Goal: Communication & Community: Connect with others

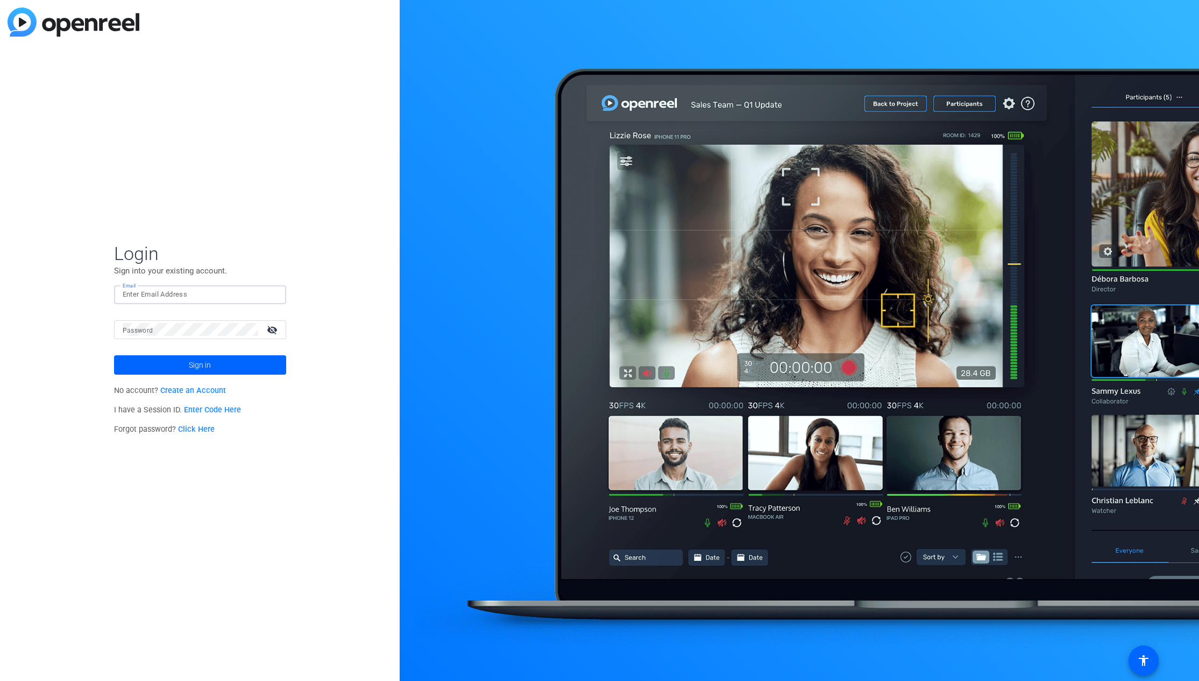
click at [189, 298] on input "Email" at bounding box center [200, 294] width 155 height 13
type input "[PERSON_NAME][EMAIL_ADDRESS][PERSON_NAME][DOMAIN_NAME]"
click at [114, 355] on button "Sign in" at bounding box center [200, 364] width 172 height 19
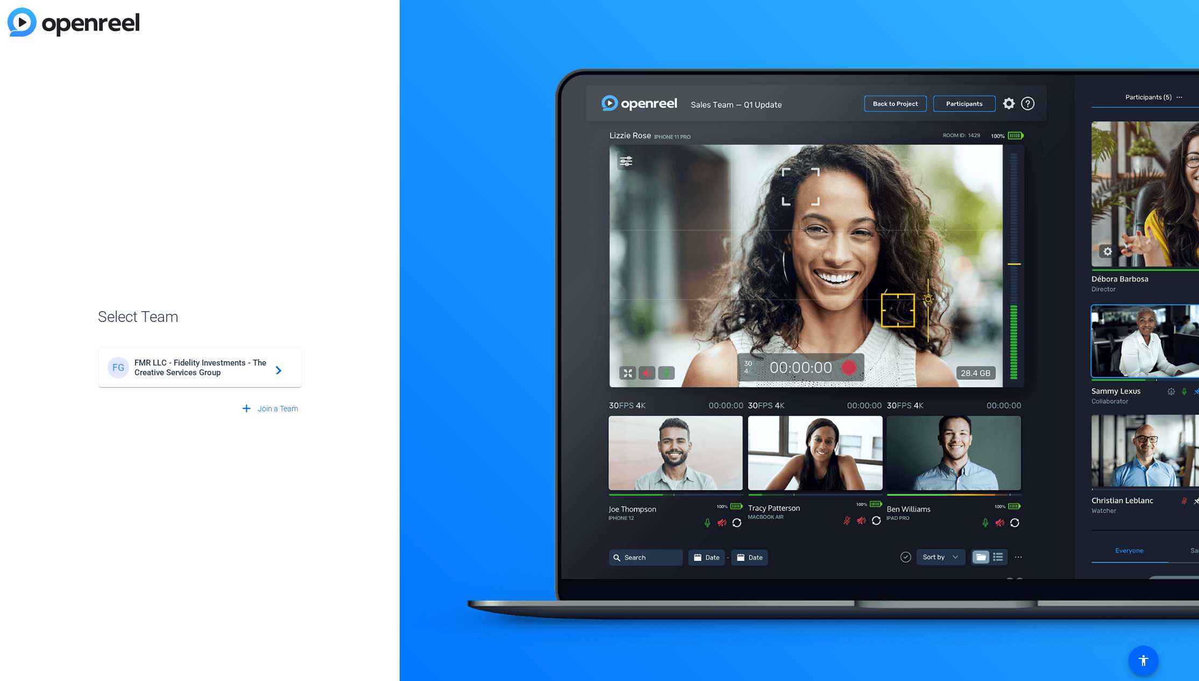
click at [213, 365] on span "FMR LLC - Fidelity Investments - The Creative Services Group" at bounding box center [201, 367] width 134 height 19
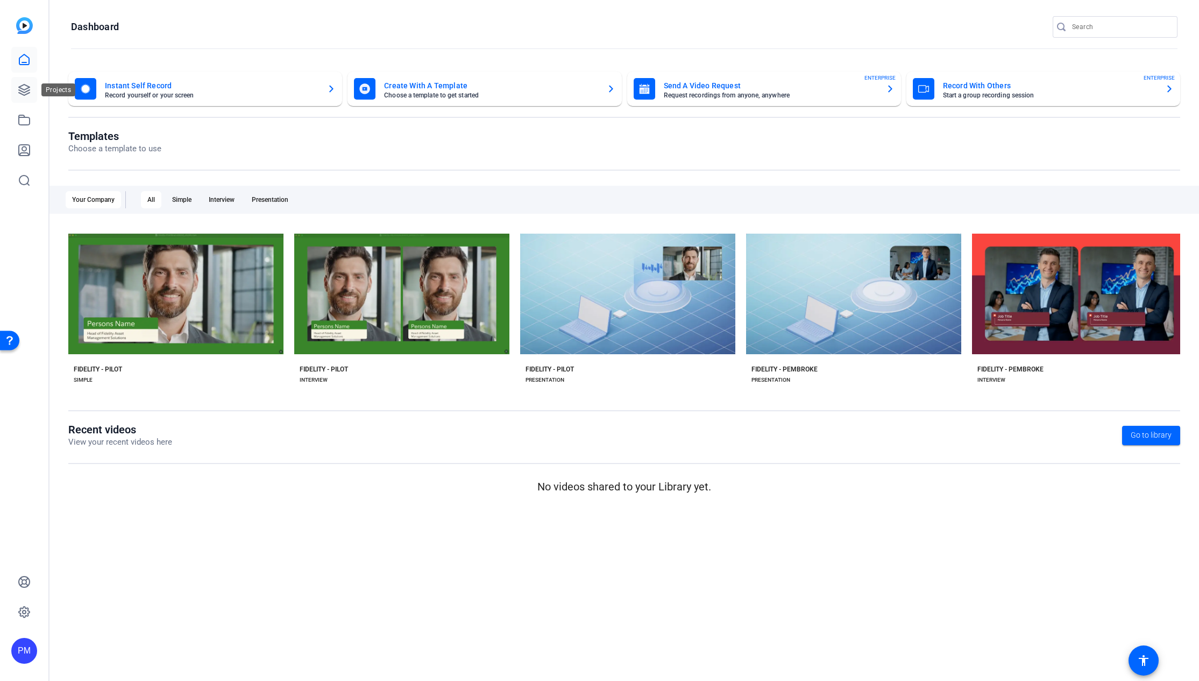
click at [26, 96] on link at bounding box center [24, 90] width 26 height 26
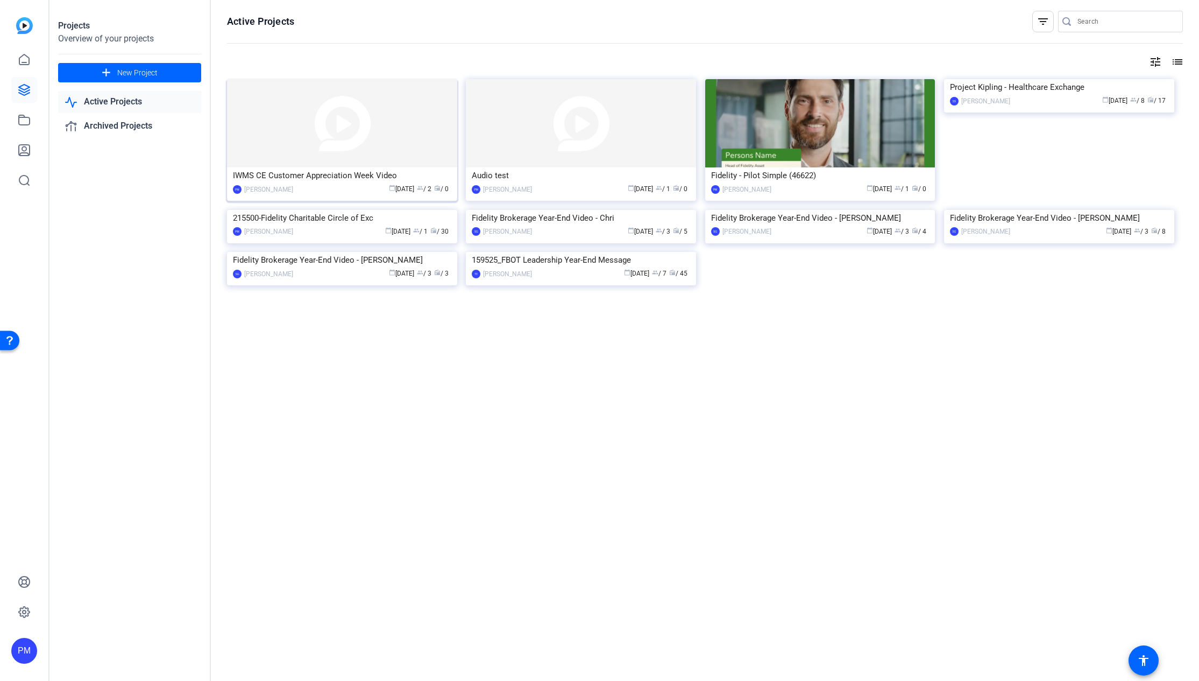
click at [308, 181] on div "IWMS CE Customer Appreciation Week Video" at bounding box center [342, 175] width 218 height 16
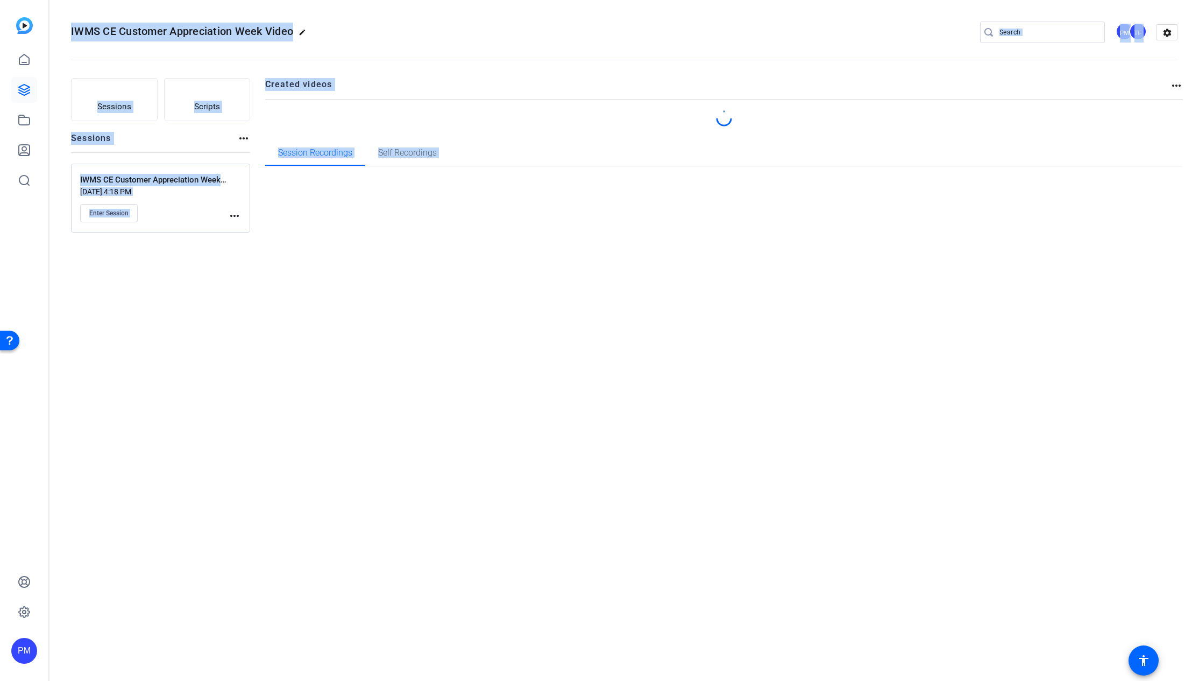
click at [308, 181] on div "IWMS CE Customer Appreciation Week Video edit PM TF settings Sessions Scripts S…" at bounding box center [624, 340] width 1150 height 681
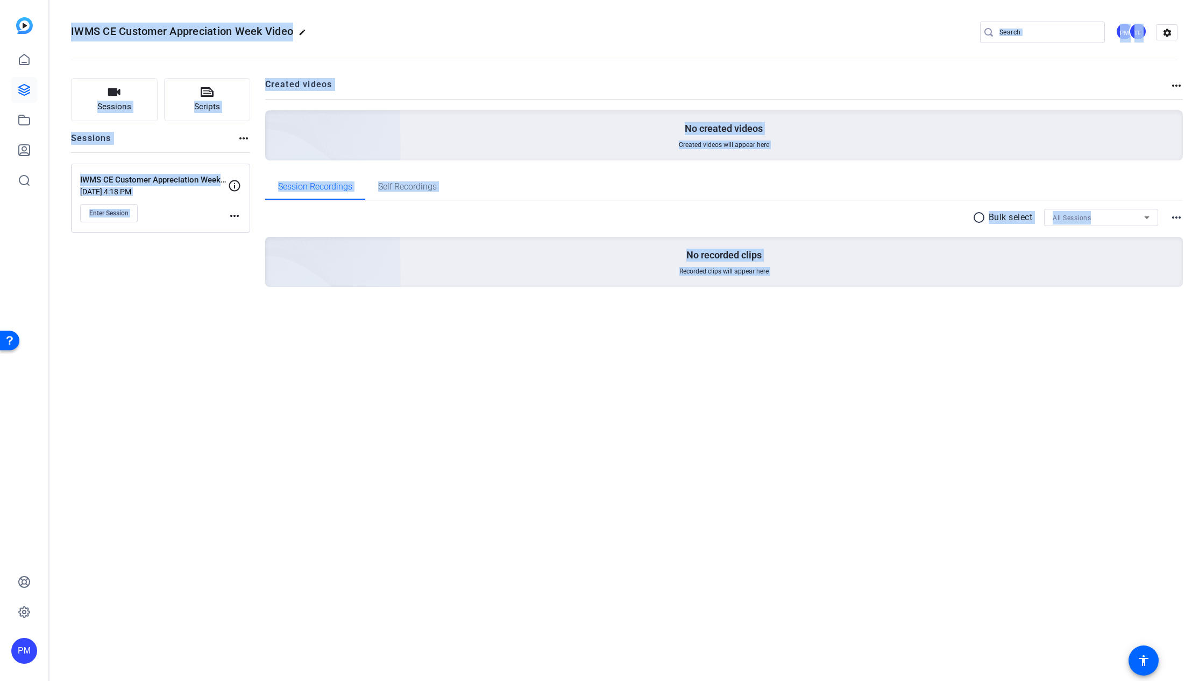
click at [204, 287] on div "Sessions Scripts Sessions more_horiz IWMS CE Customer Appreciation Week Video S…" at bounding box center [160, 199] width 179 height 243
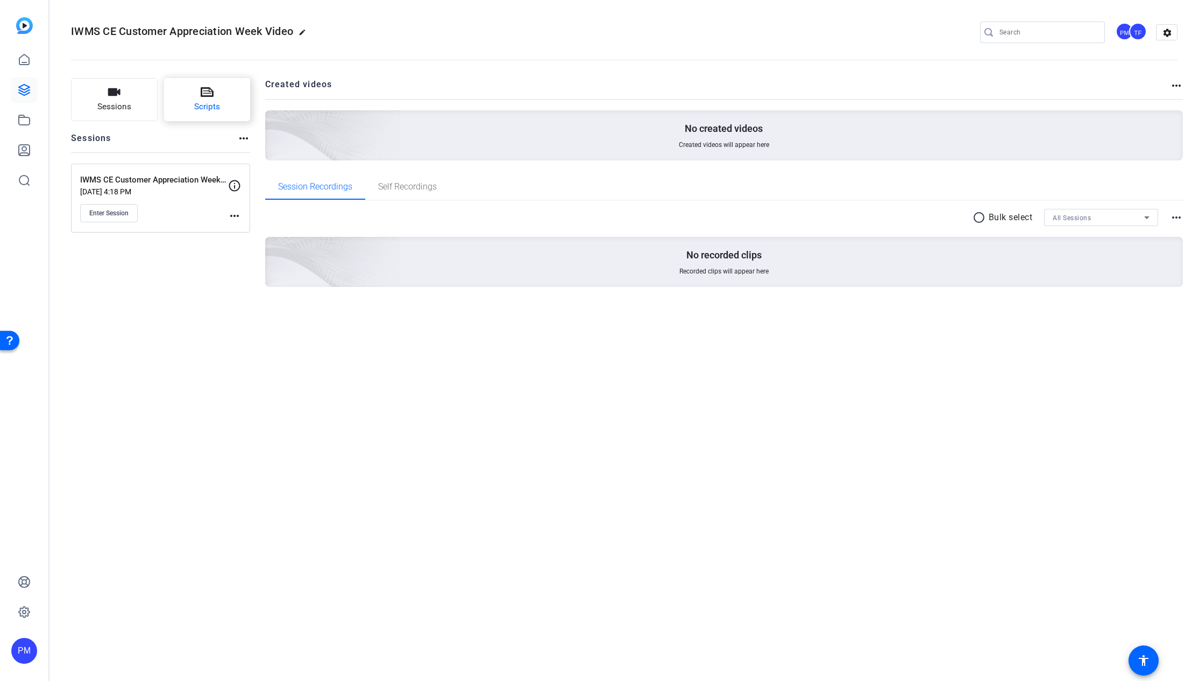
click at [193, 108] on button "Scripts" at bounding box center [207, 99] width 87 height 43
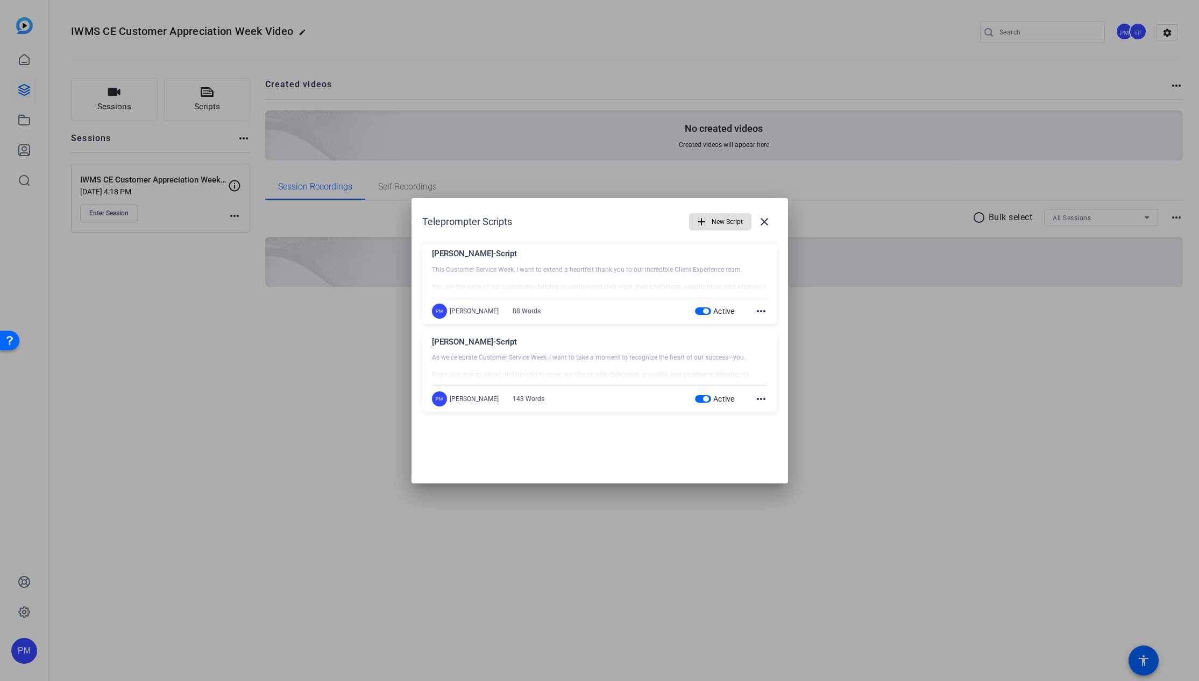
click at [991, 468] on div at bounding box center [599, 340] width 1199 height 681
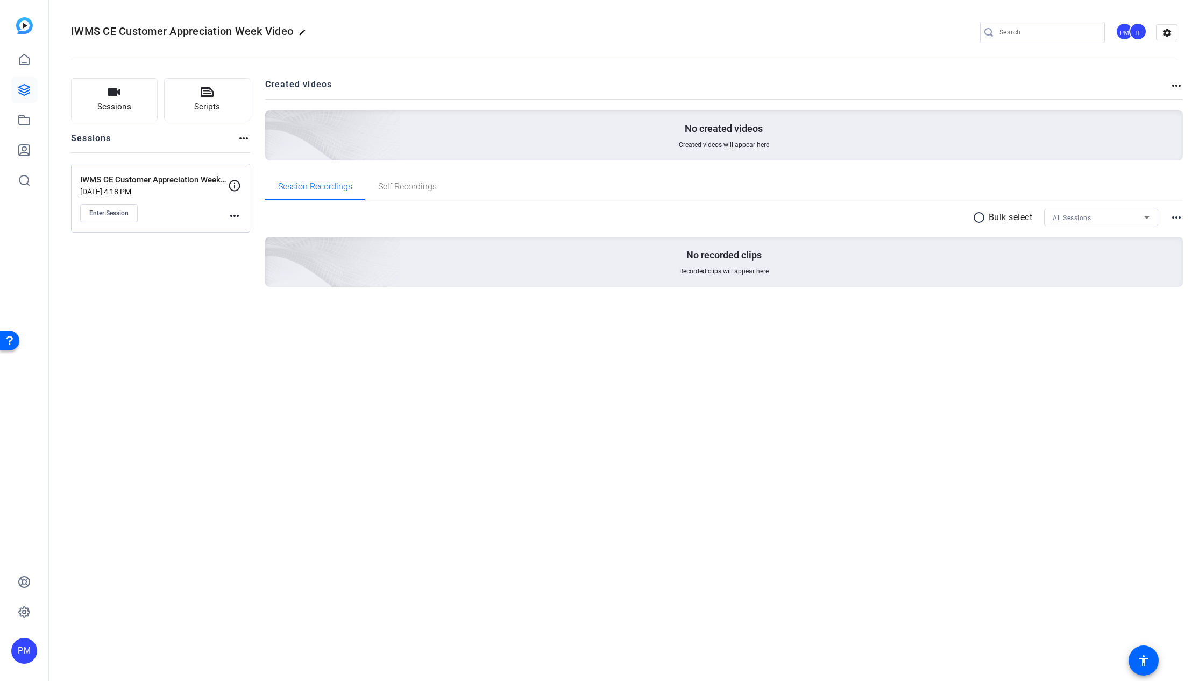
click at [237, 218] on mat-icon "more_horiz" at bounding box center [234, 215] width 13 height 13
click at [197, 247] on div at bounding box center [599, 340] width 1199 height 681
click at [188, 213] on div "Enter Session" at bounding box center [154, 213] width 148 height 18
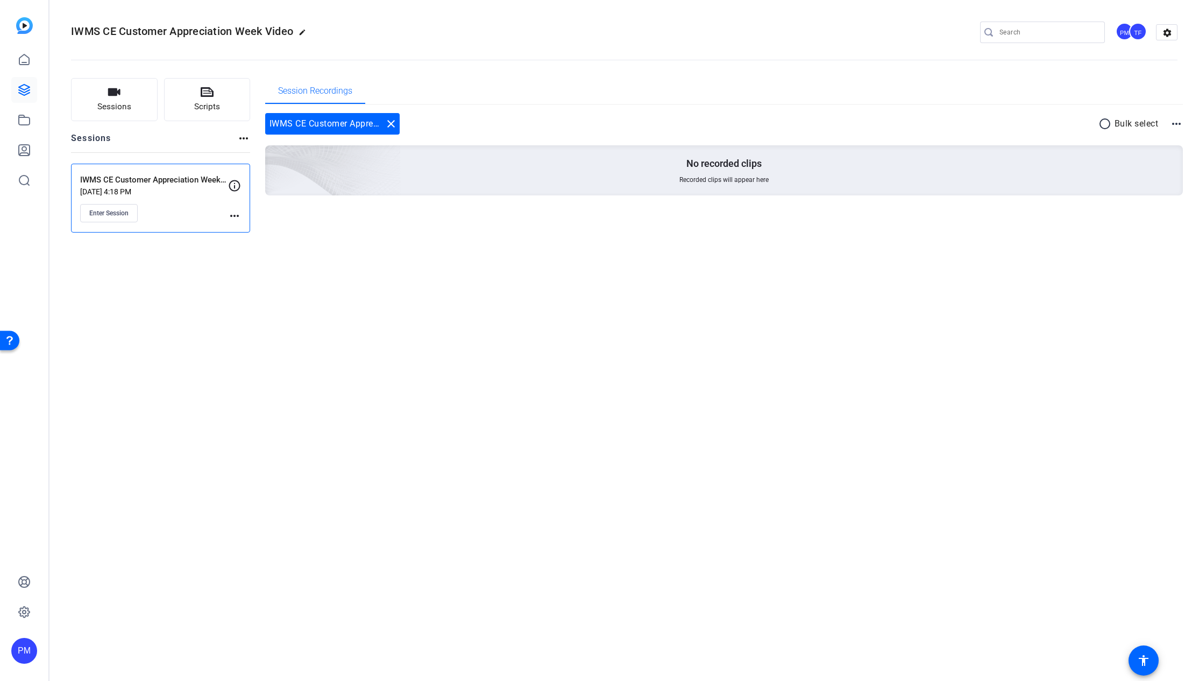
click at [243, 136] on mat-icon "more_horiz" at bounding box center [243, 138] width 13 height 13
click at [202, 141] on div at bounding box center [599, 340] width 1199 height 681
click at [1160, 33] on mat-icon "settings" at bounding box center [1168, 33] width 22 height 16
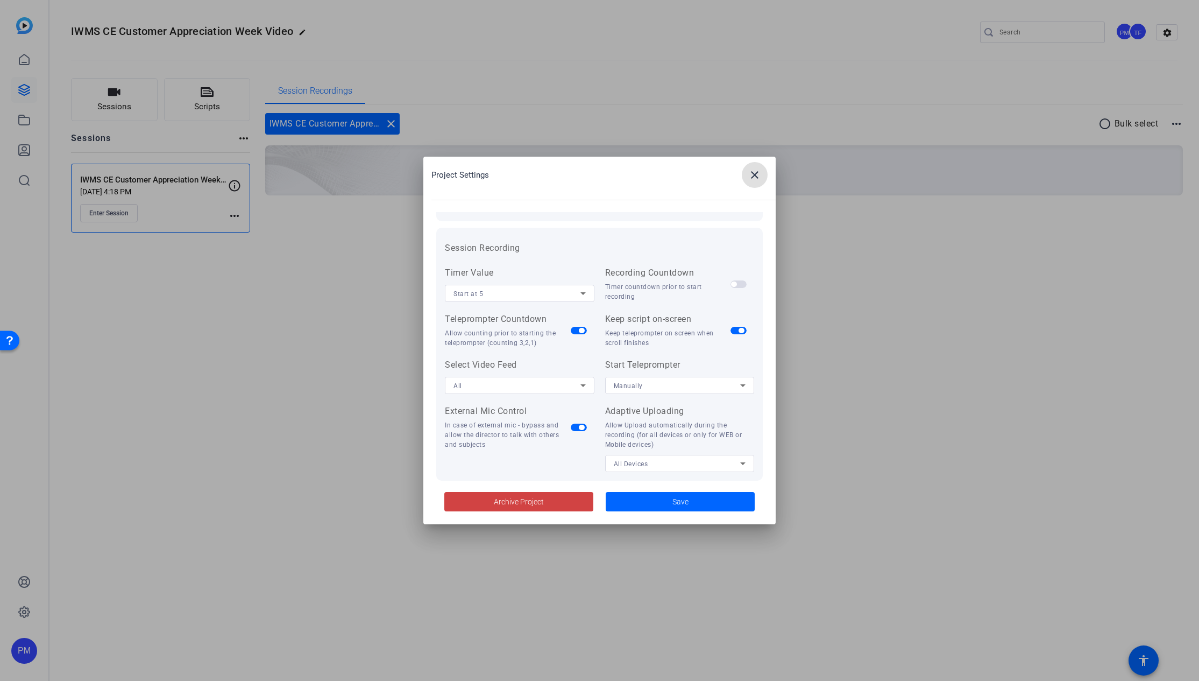
scroll to position [222, 0]
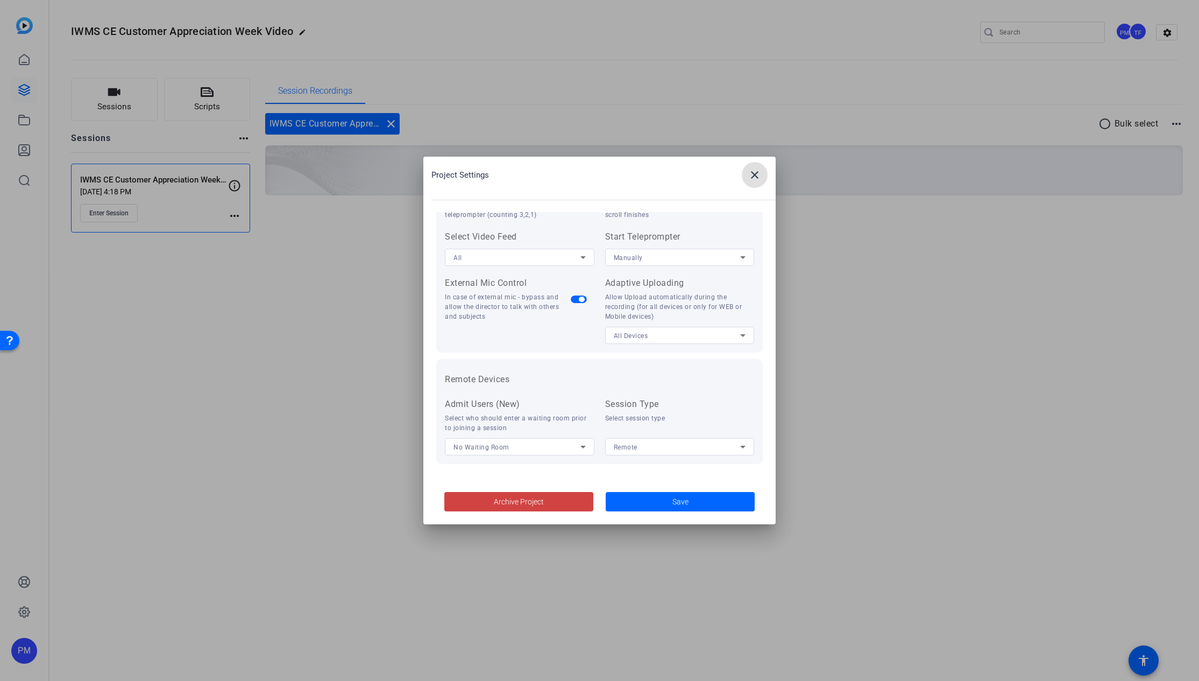
click at [747, 179] on span at bounding box center [755, 175] width 26 height 26
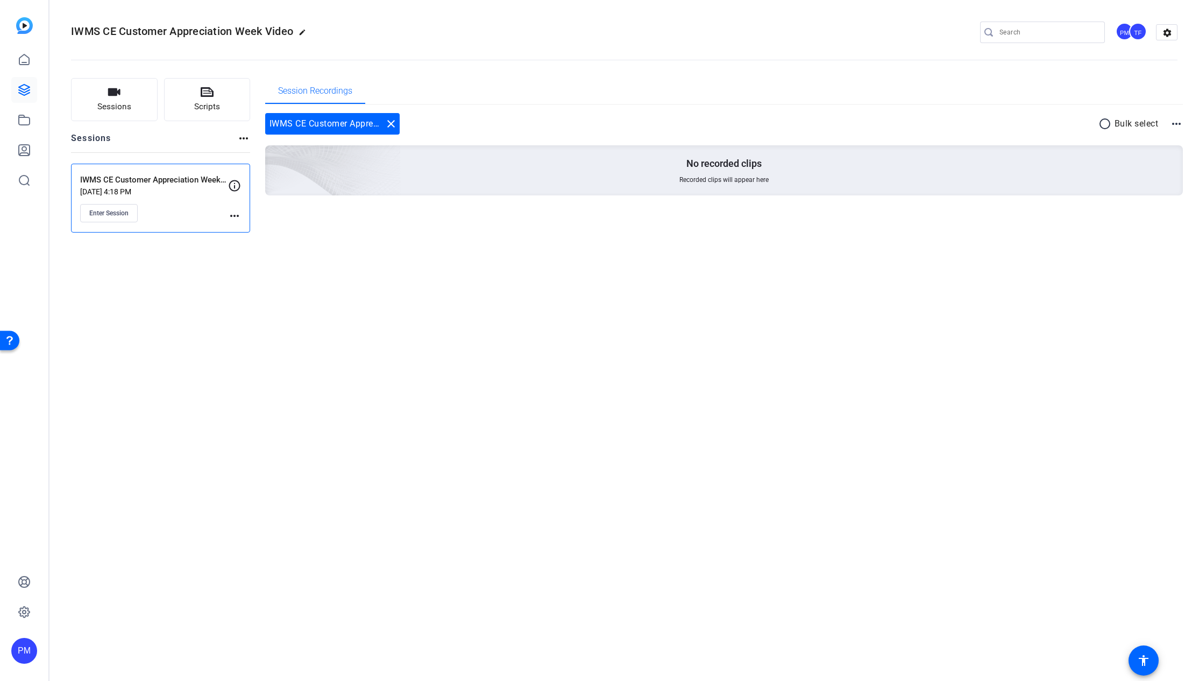
click at [189, 189] on p "Sep 19, 2025 @ 4:18 PM" at bounding box center [154, 191] width 148 height 9
click at [117, 213] on span "Enter Session" at bounding box center [108, 213] width 39 height 9
click at [223, 291] on div "IWMS CE Customer Appreciation Week Video edit PM TF settings Sessions Scripts S…" at bounding box center [624, 340] width 1150 height 681
click at [234, 214] on mat-icon "more_horiz" at bounding box center [234, 215] width 13 height 13
click at [245, 229] on span "Edit Session" at bounding box center [261, 231] width 49 height 13
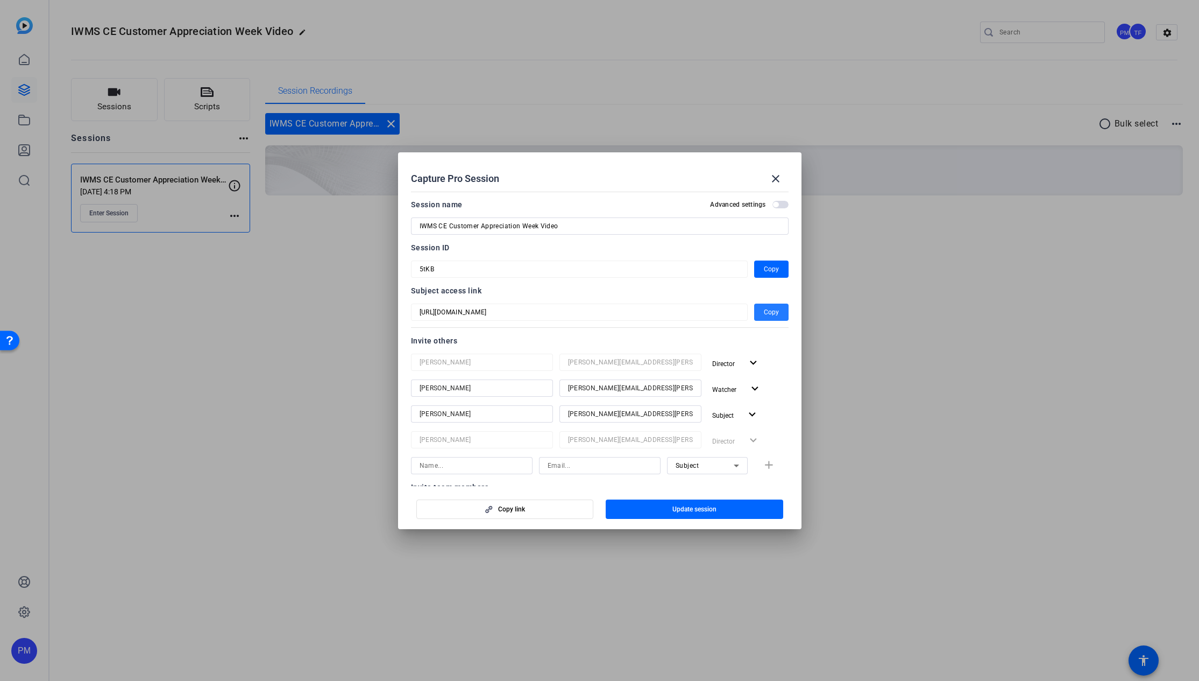
click at [767, 316] on span "Copy" at bounding box center [771, 312] width 15 height 13
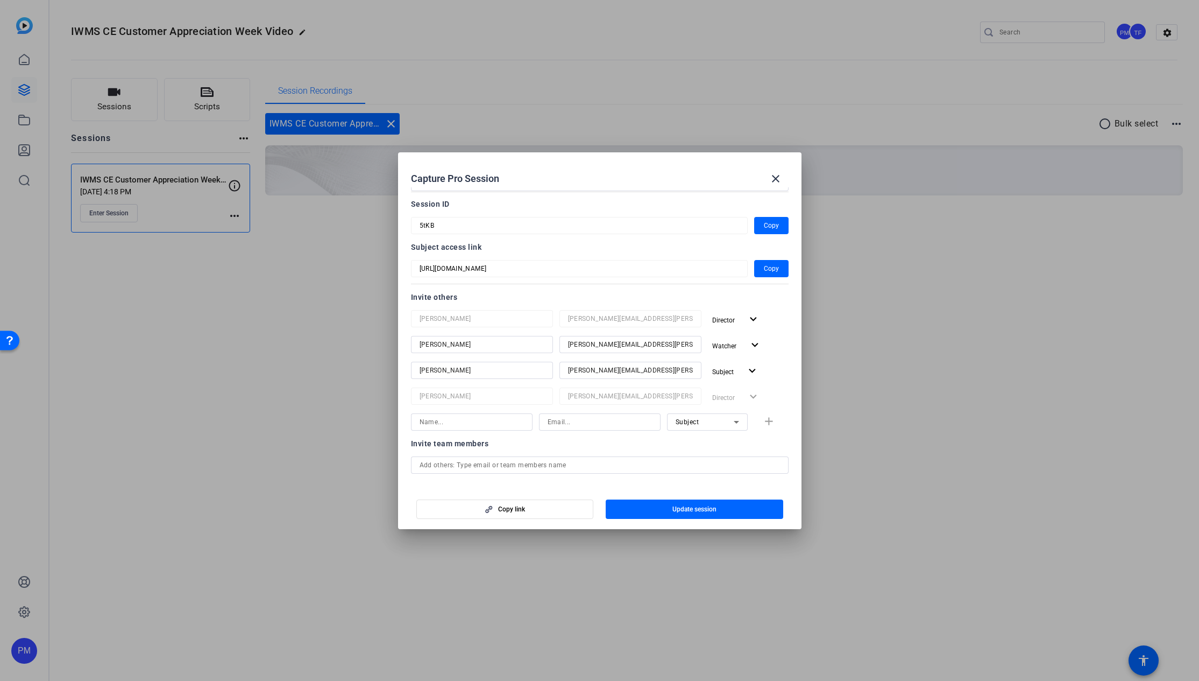
scroll to position [41, 0]
click at [521, 508] on span "Copy link" at bounding box center [511, 509] width 27 height 9
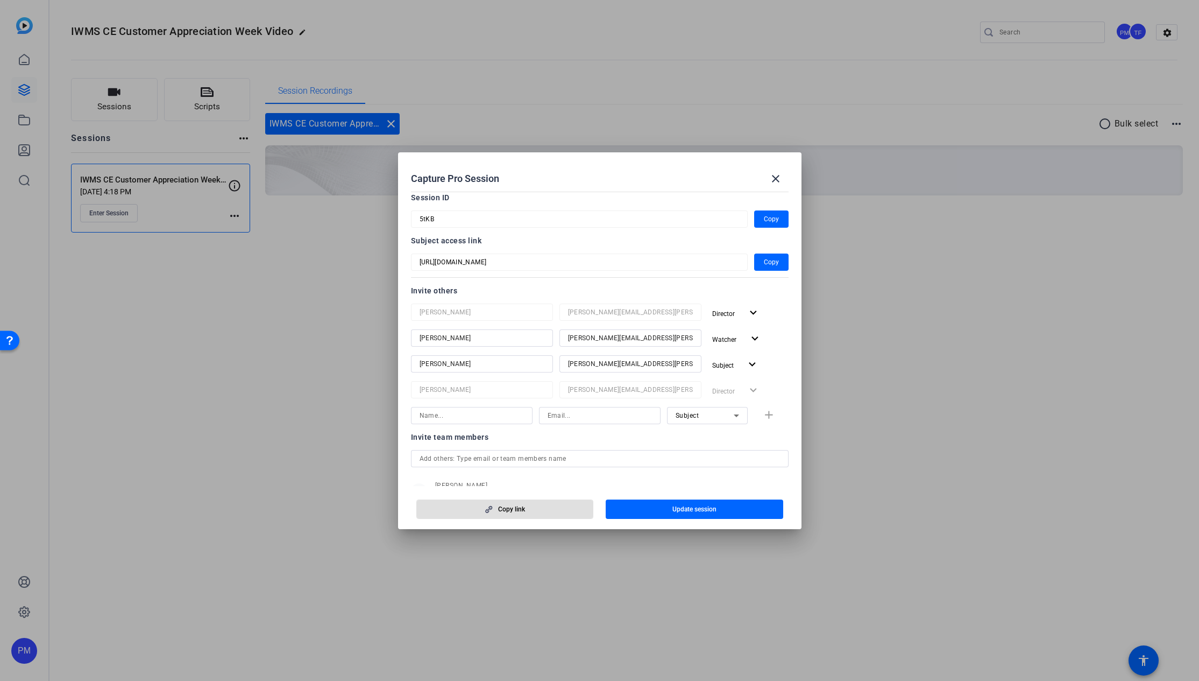
scroll to position [58, 0]
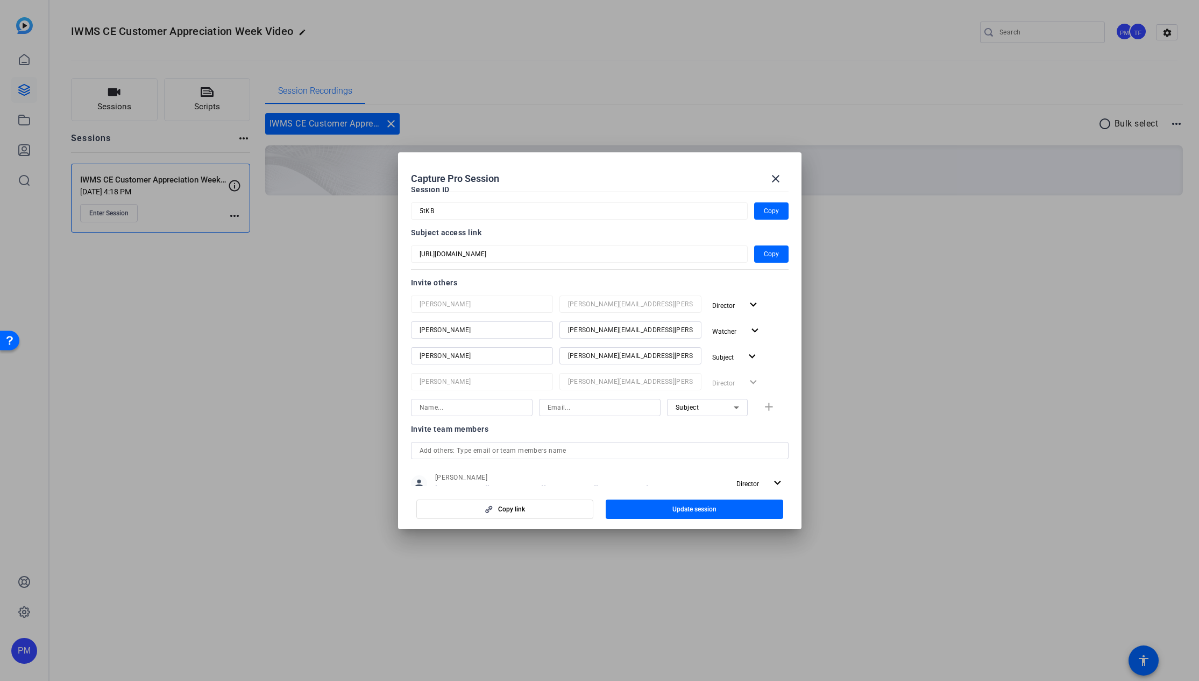
click at [761, 405] on div "Subject add" at bounding box center [600, 407] width 378 height 17
click at [764, 407] on div "Subject add" at bounding box center [600, 407] width 378 height 17
click at [480, 414] on div at bounding box center [472, 407] width 104 height 17
click at [479, 410] on input at bounding box center [472, 407] width 104 height 13
click at [429, 409] on input "a" at bounding box center [472, 407] width 104 height 13
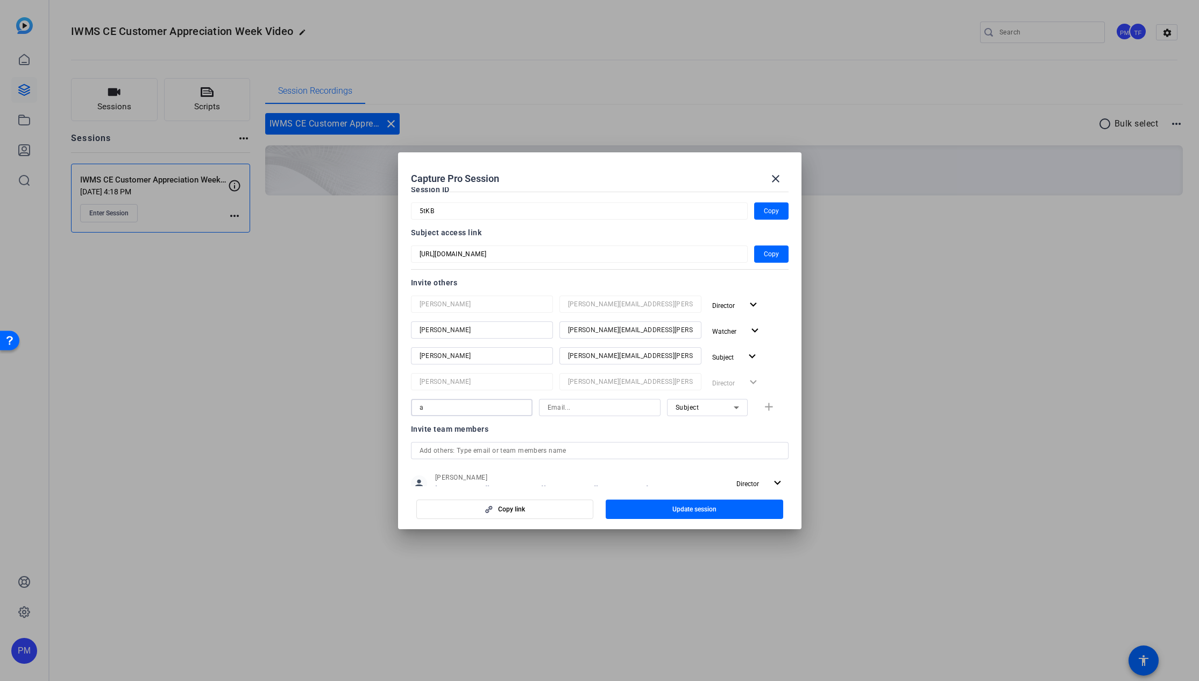
click at [429, 409] on input "a" at bounding box center [472, 407] width 104 height 13
paste input "[PERSON_NAME]"
type input "[PERSON_NAME]"
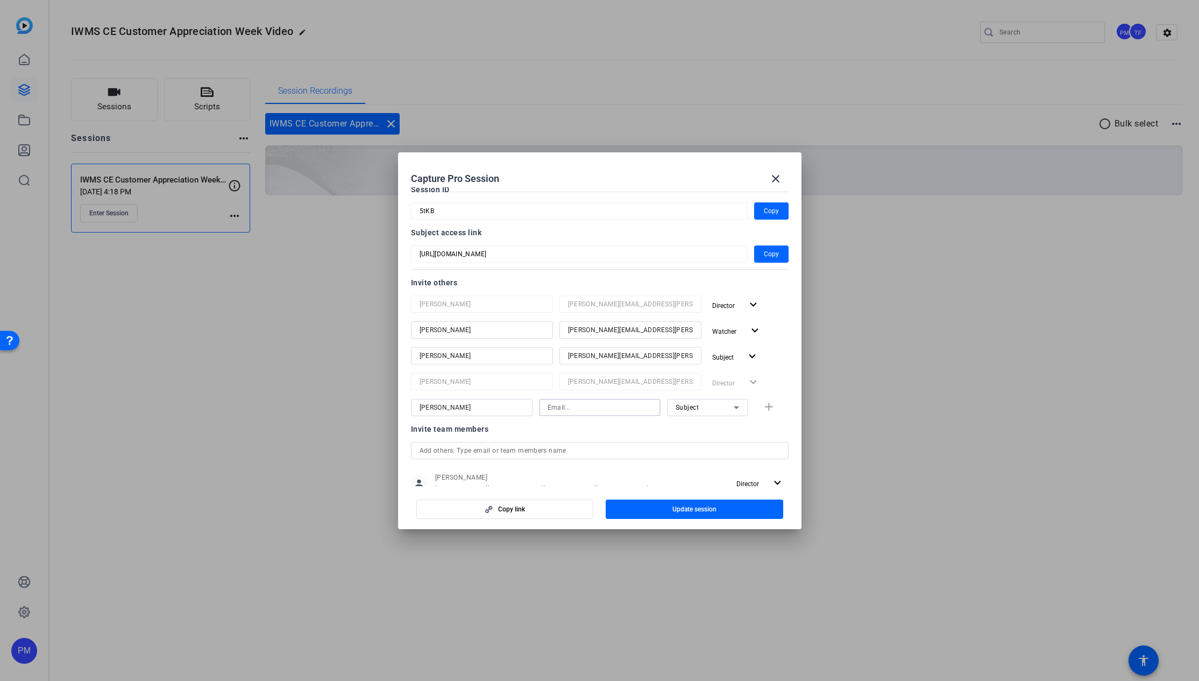
click at [559, 412] on input at bounding box center [600, 407] width 104 height 13
click at [560, 402] on input at bounding box center [600, 407] width 104 height 13
paste input "al.riviezzo@fmr.com"
type input "al.riviezzo@fmr.com"
click at [692, 509] on span "Update session" at bounding box center [694, 509] width 44 height 9
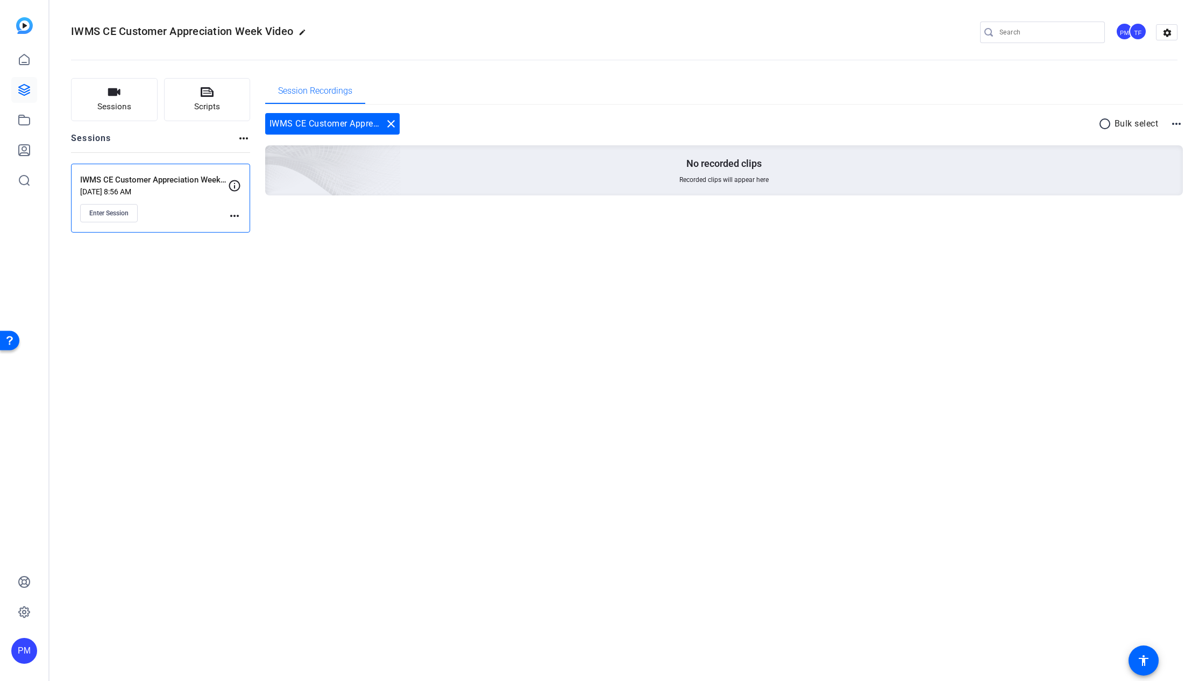
click at [218, 213] on div "Enter Session" at bounding box center [154, 213] width 148 height 18
click at [234, 215] on mat-icon "more_horiz" at bounding box center [234, 215] width 13 height 13
click at [242, 229] on span "Edit Session" at bounding box center [261, 231] width 49 height 13
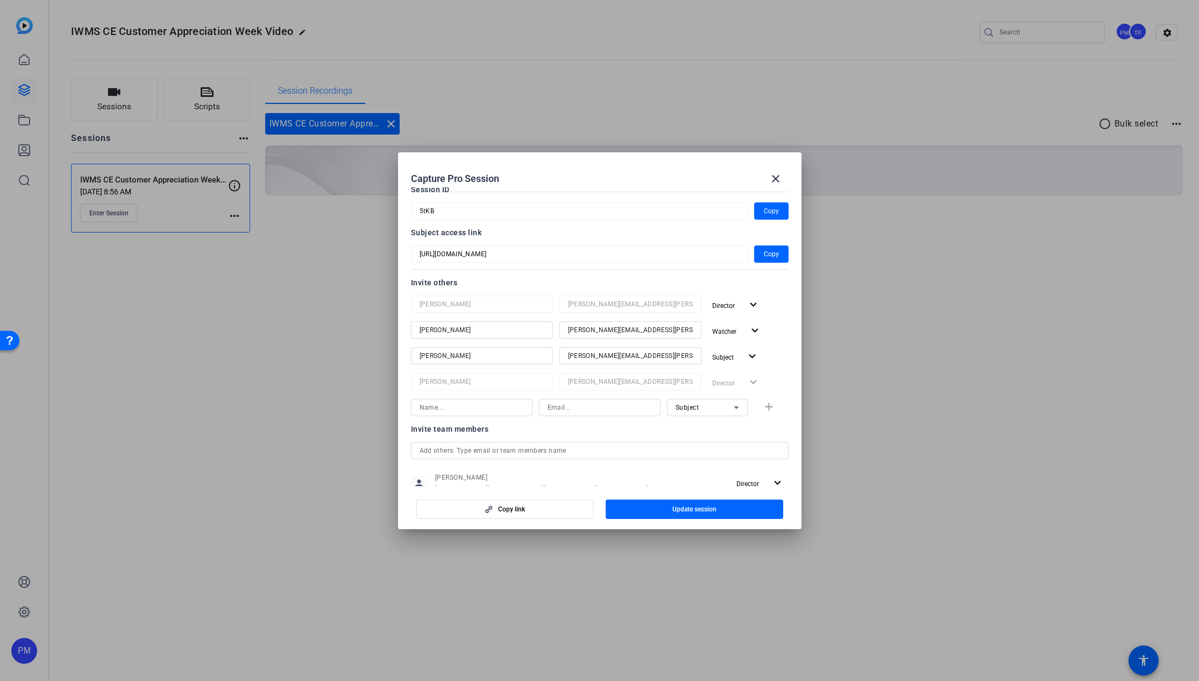
click at [550, 407] on input at bounding box center [600, 407] width 104 height 13
paste input "al.riviezzo@fmr.com"
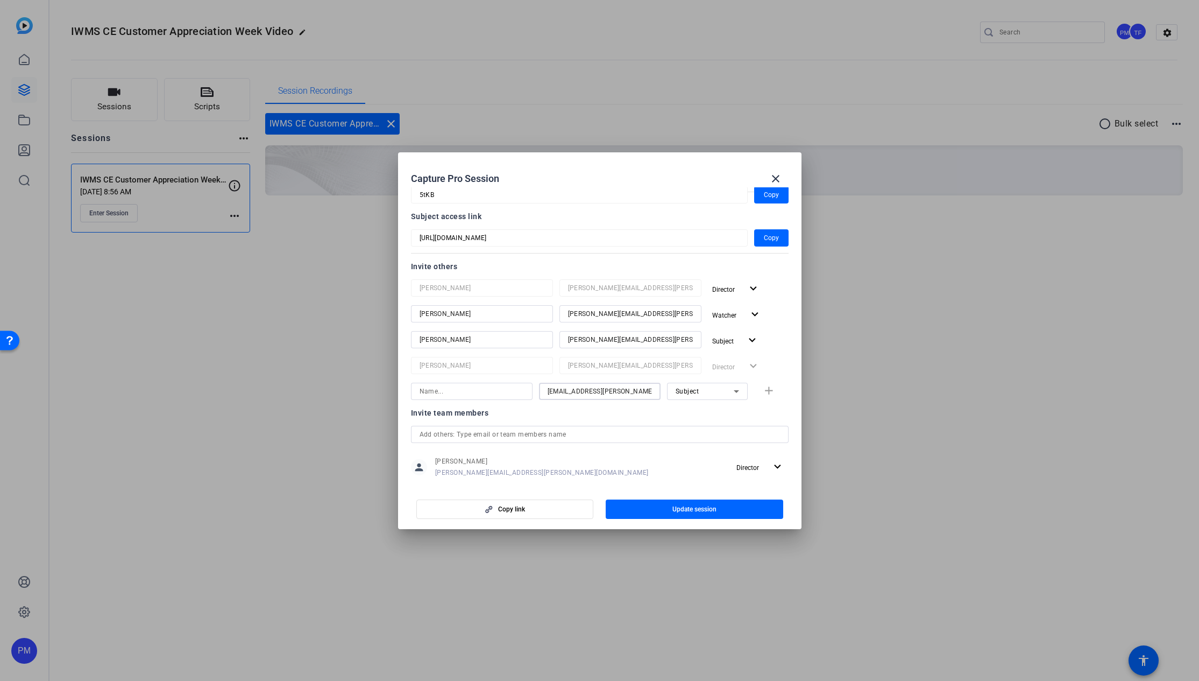
scroll to position [32, 0]
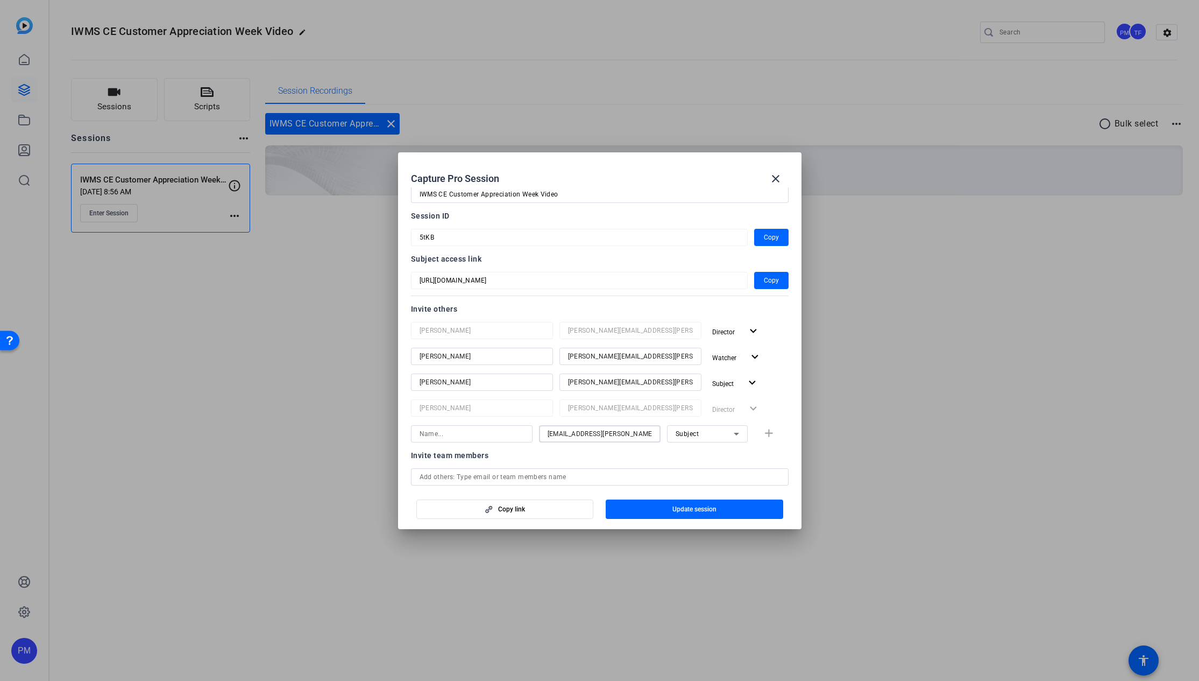
type input "al.riviezzo@fmr.com"
click at [461, 430] on input at bounding box center [472, 433] width 104 height 13
click at [468, 437] on input at bounding box center [472, 433] width 104 height 13
paste input "[PERSON_NAME]"
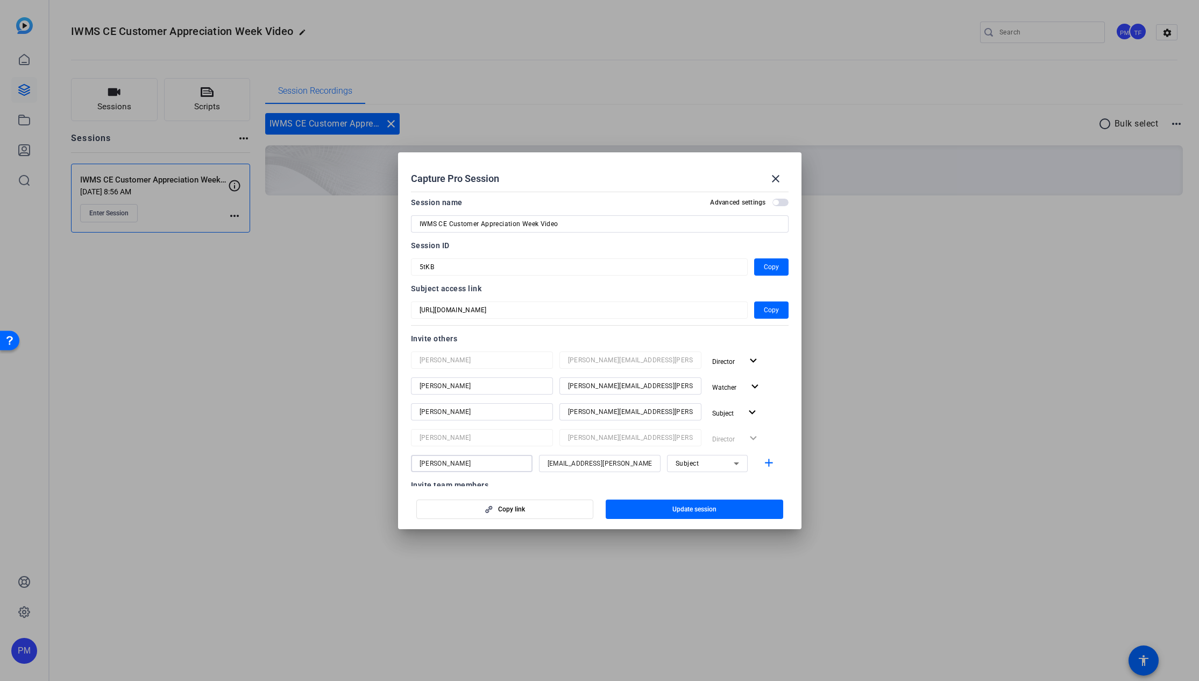
scroll to position [0, 0]
type input "[PERSON_NAME]"
click at [664, 511] on span "button" at bounding box center [695, 509] width 178 height 26
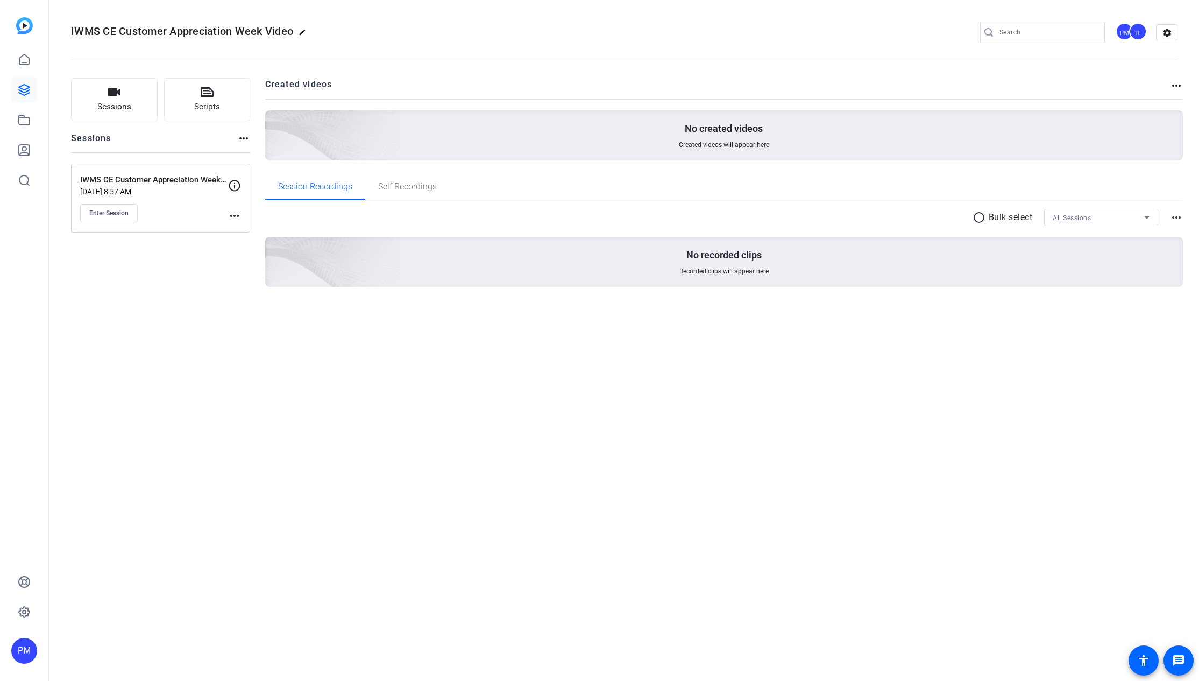
click at [189, 201] on div "IWMS CE Customer Appreciation Week Video [DATE] 8:57 AM Enter Session" at bounding box center [154, 198] width 148 height 48
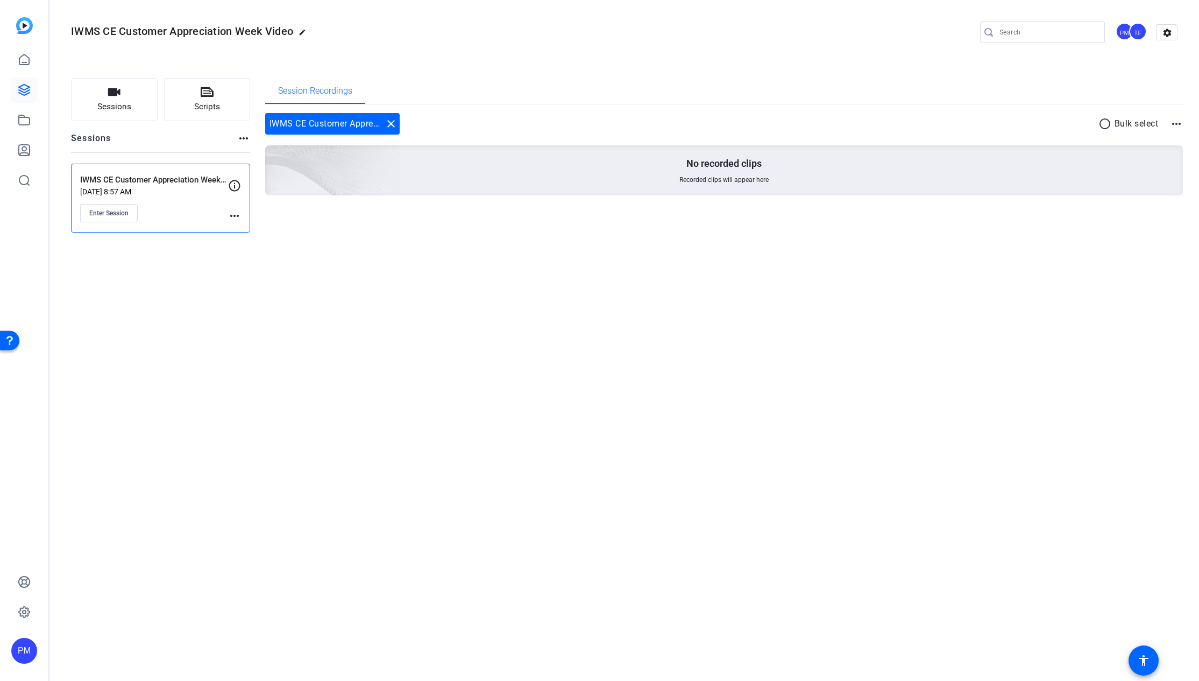
click at [230, 214] on mat-icon "more_horiz" at bounding box center [234, 215] width 13 height 13
click at [243, 229] on span "Edit Session" at bounding box center [261, 231] width 49 height 13
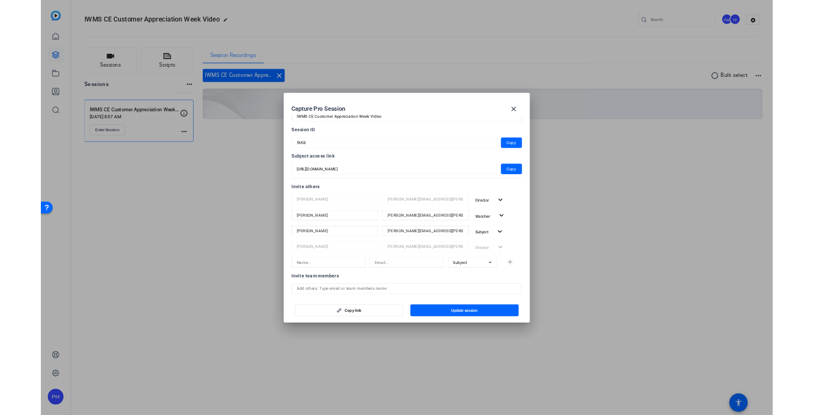
scroll to position [33, 0]
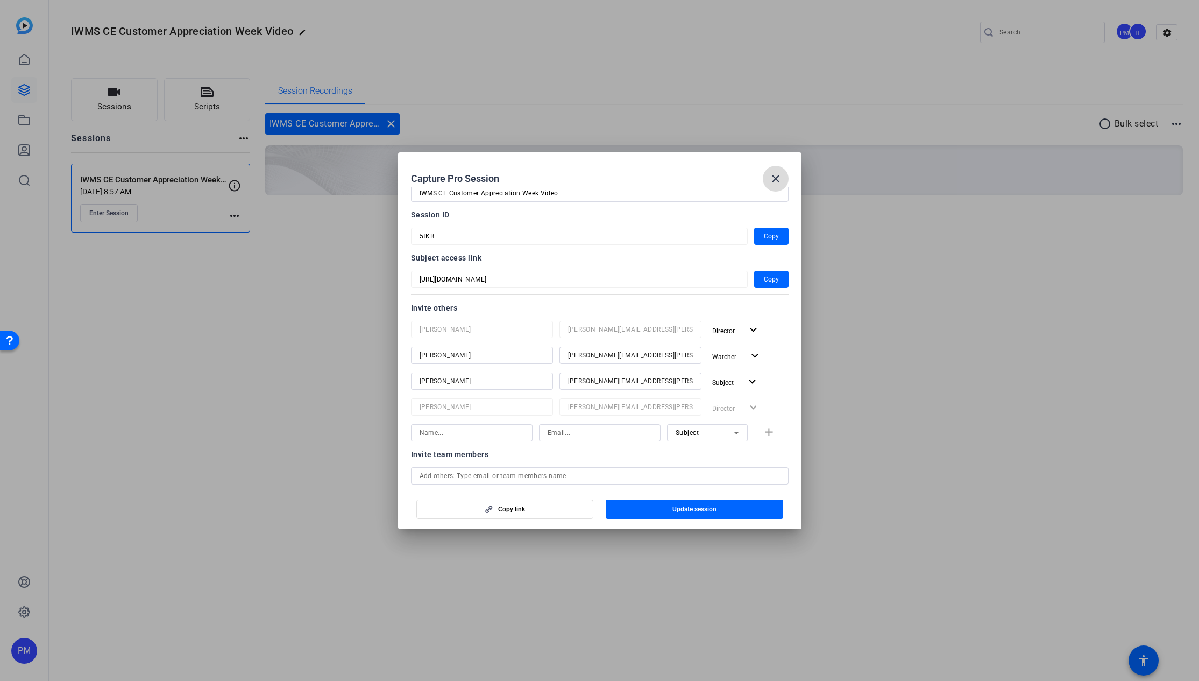
click at [781, 179] on mat-icon "close" at bounding box center [775, 178] width 13 height 13
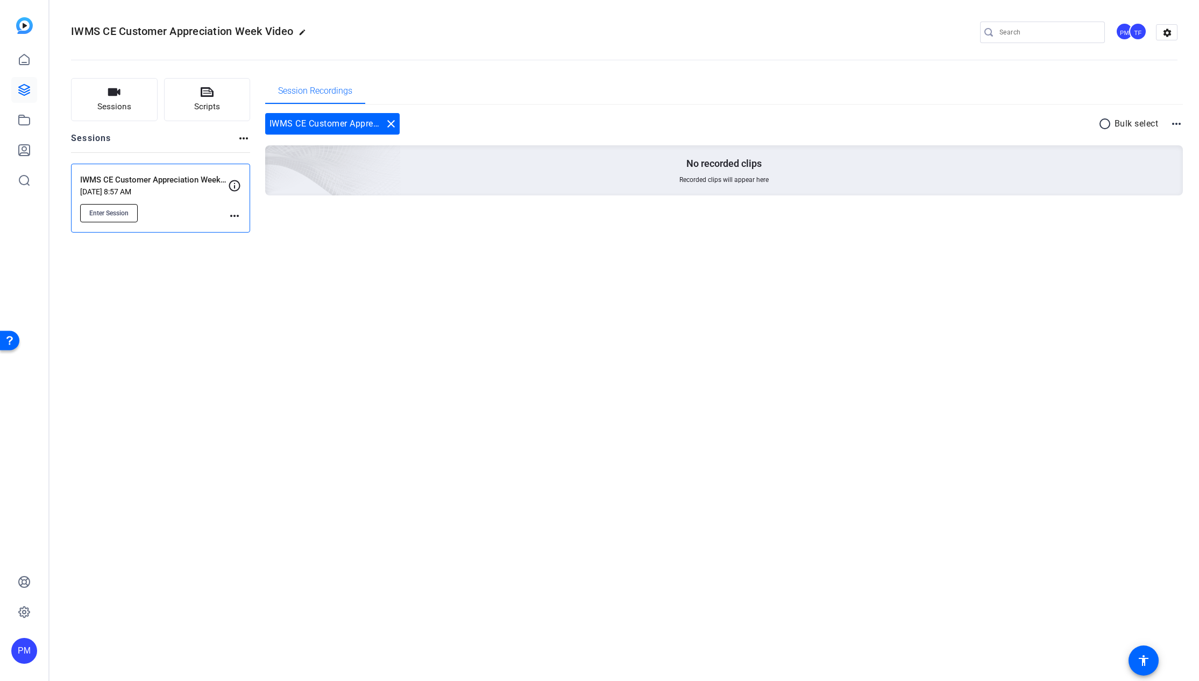
click at [119, 217] on button "Enter Session" at bounding box center [109, 213] width 58 height 18
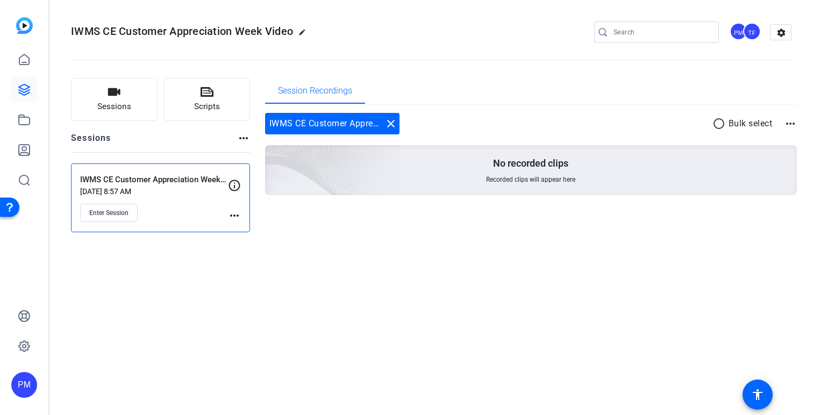
click at [232, 213] on mat-icon "more_horiz" at bounding box center [234, 215] width 13 height 13
click at [245, 228] on span "Edit Session" at bounding box center [261, 231] width 49 height 13
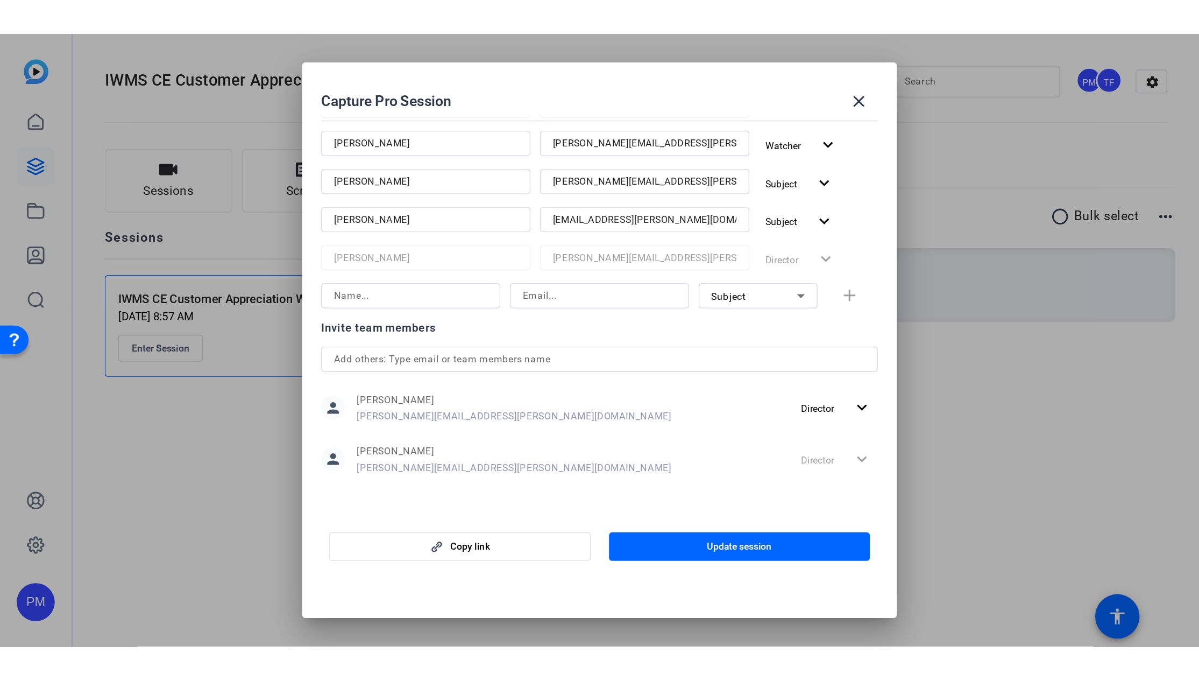
scroll to position [0, 0]
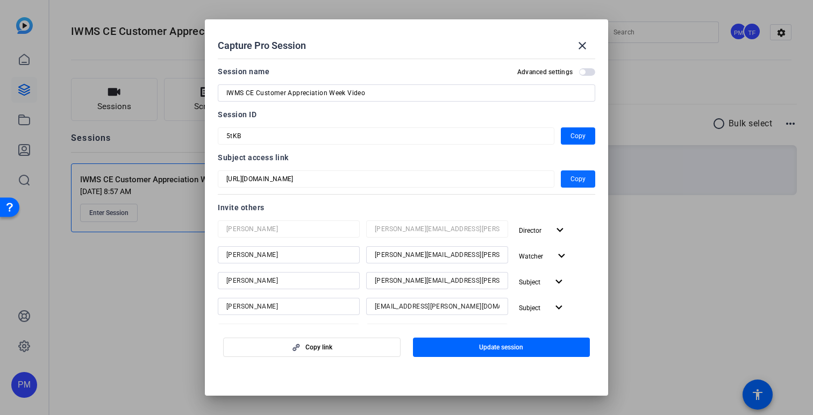
click at [588, 179] on span "button" at bounding box center [578, 179] width 34 height 26
click at [582, 174] on span "Copy" at bounding box center [578, 179] width 15 height 13
click at [587, 44] on mat-icon "close" at bounding box center [582, 45] width 13 height 13
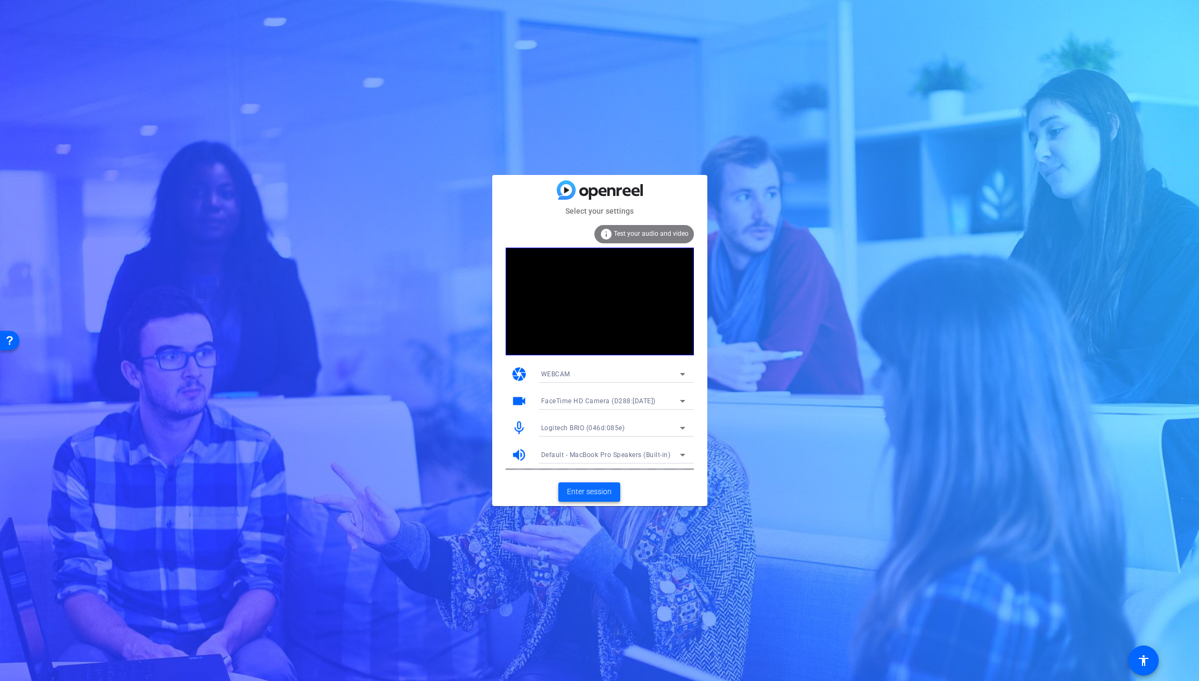
click at [584, 490] on span "Enter session" at bounding box center [589, 491] width 45 height 11
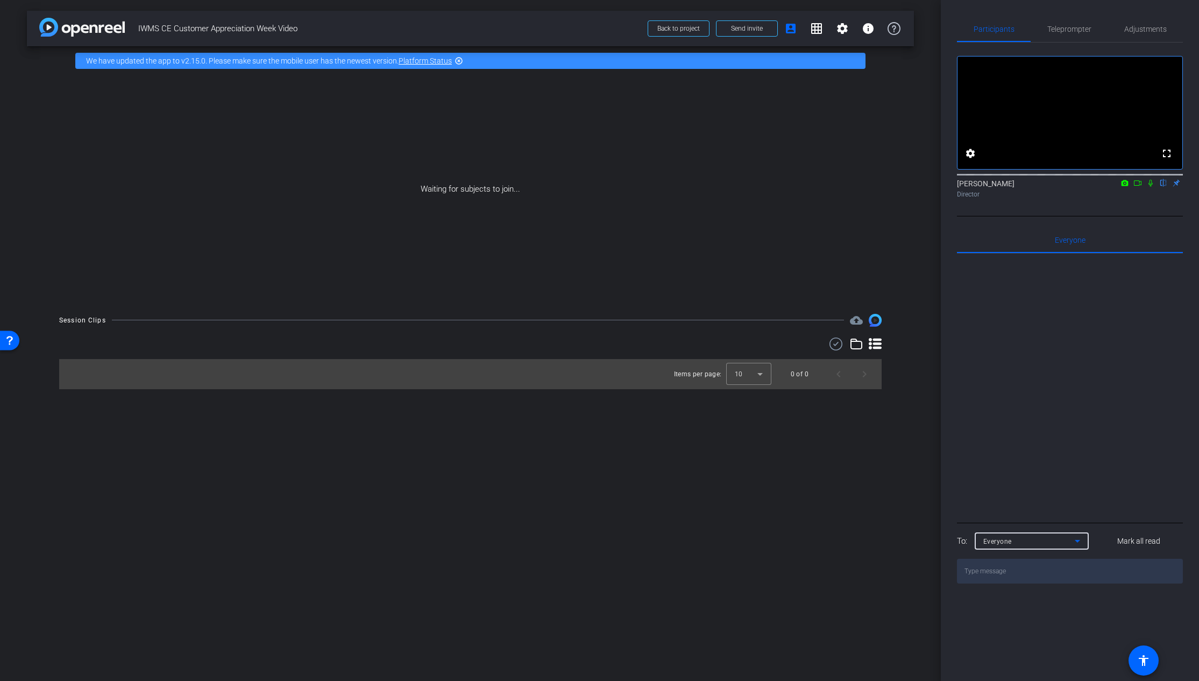
click at [1071, 547] on icon at bounding box center [1077, 540] width 13 height 13
click at [1072, 554] on div at bounding box center [599, 340] width 1199 height 681
click at [756, 28] on span "Send invite" at bounding box center [747, 28] width 32 height 9
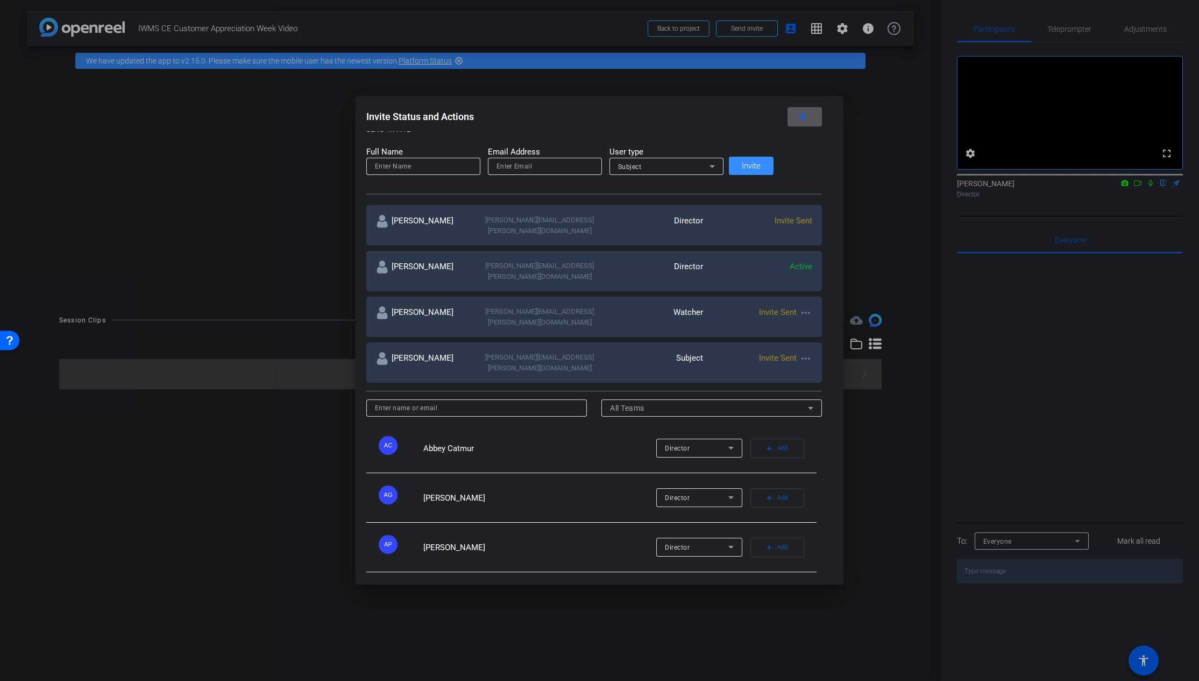
scroll to position [113, 0]
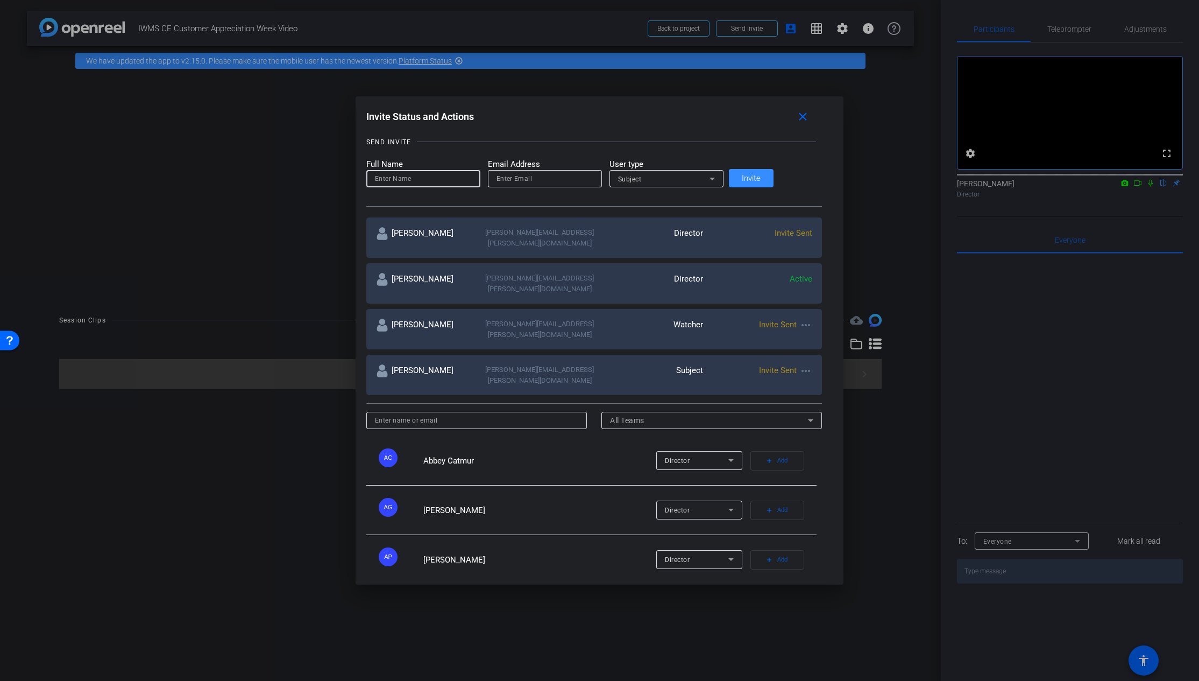
click at [440, 176] on input at bounding box center [423, 178] width 97 height 13
paste input "[PERSON_NAME]"
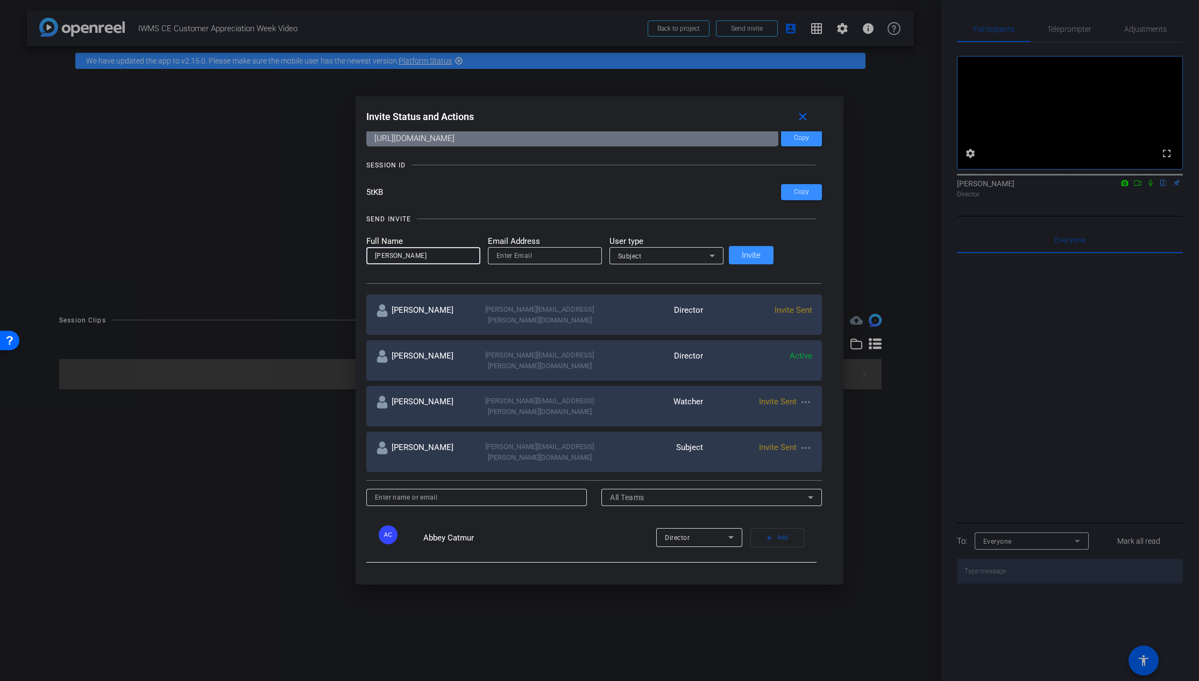
scroll to position [17, 0]
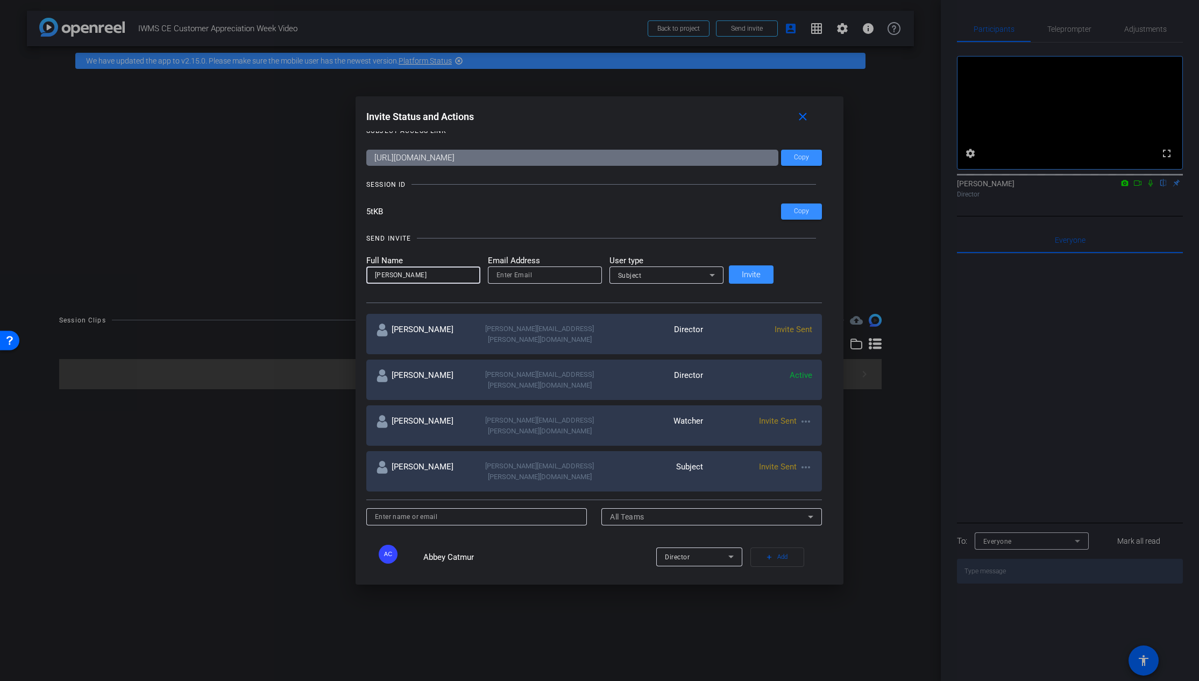
type input "[PERSON_NAME]"
click at [533, 274] on input "email" at bounding box center [545, 274] width 97 height 13
paste input "[EMAIL_ADDRESS][PERSON_NAME][DOMAIN_NAME]"
type input "[EMAIL_ADDRESS][PERSON_NAME][DOMAIN_NAME]"
click at [662, 275] on div "Subject" at bounding box center [663, 274] width 91 height 13
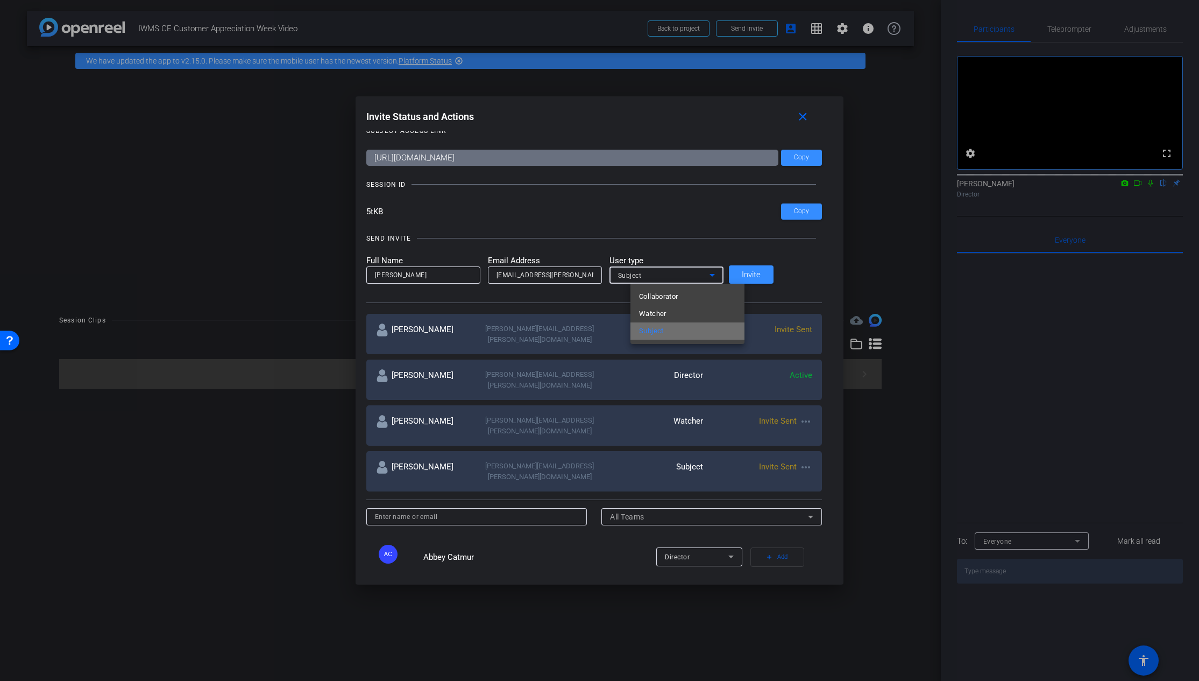
click at [663, 328] on span "Subject" at bounding box center [651, 330] width 25 height 13
click at [661, 240] on div "SEND INVITE" at bounding box center [594, 238] width 456 height 11
click at [761, 278] on span "Invite" at bounding box center [751, 275] width 19 height 8
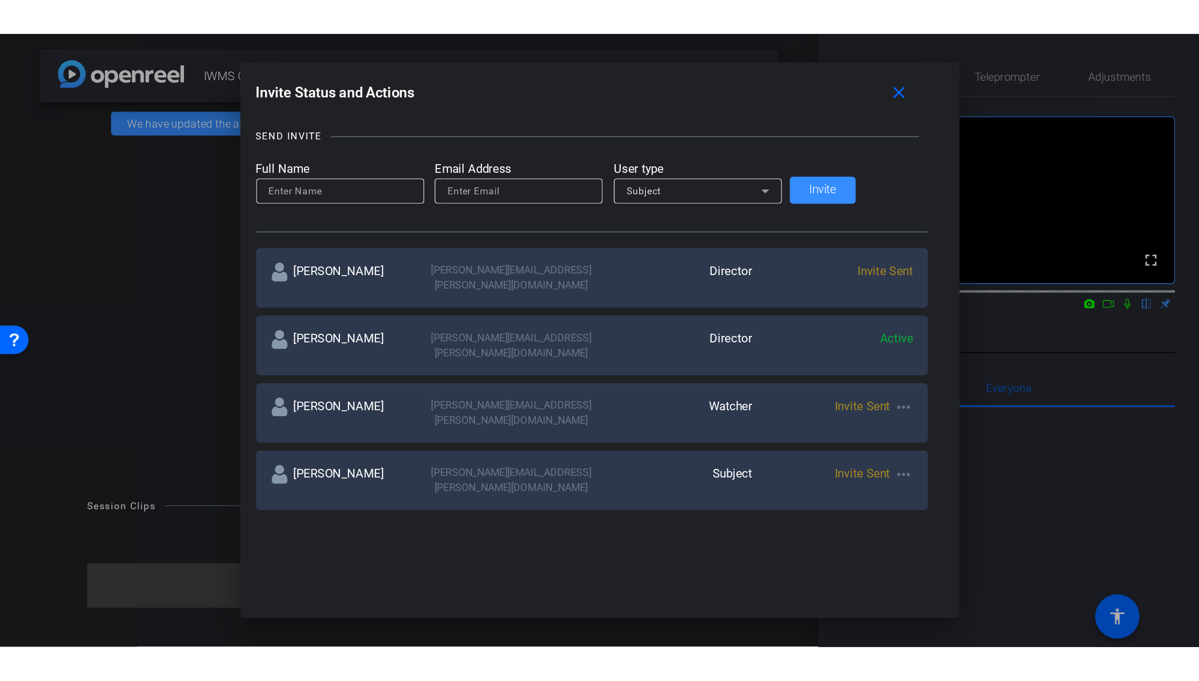
scroll to position [135, 0]
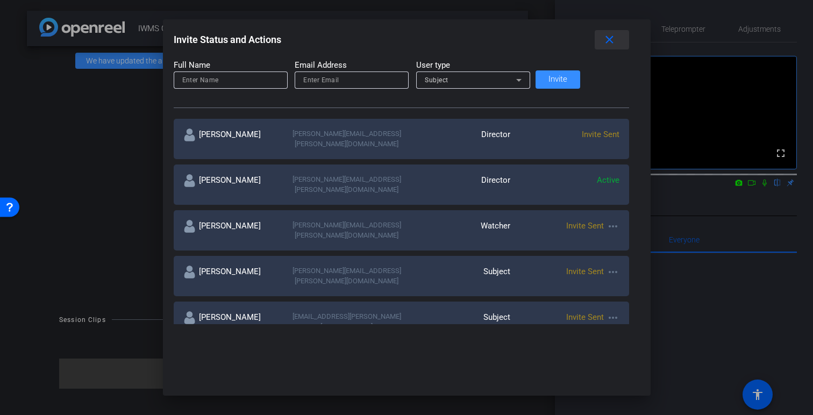
click at [595, 39] on span at bounding box center [612, 40] width 34 height 26
